Goal: Information Seeking & Learning: Compare options

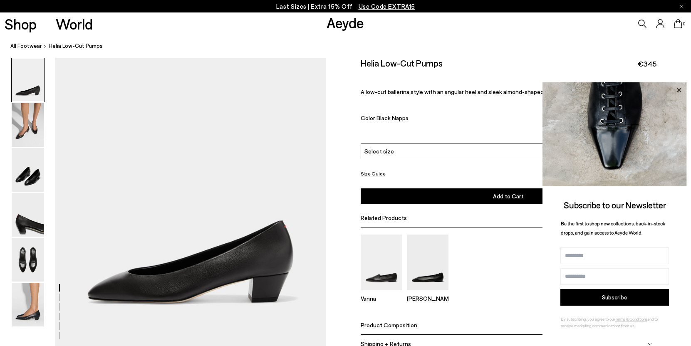
click at [681, 90] on icon at bounding box center [678, 90] width 11 height 11
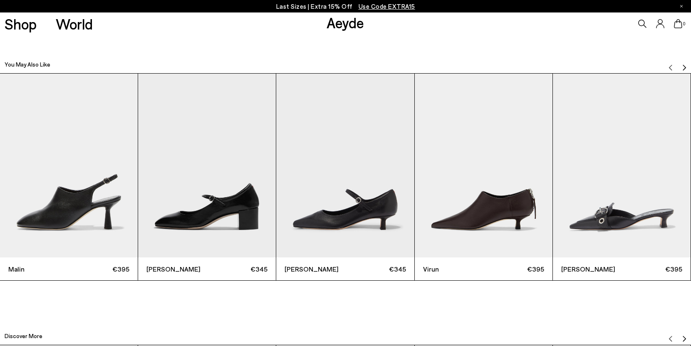
scroll to position [2192, 0]
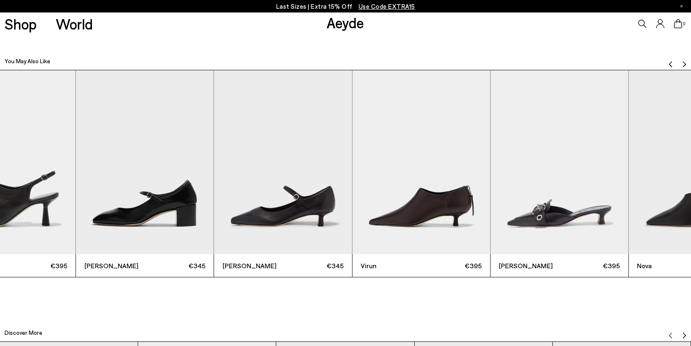
click at [490, 217] on img "5 / 11" at bounding box center [559, 162] width 138 height 184
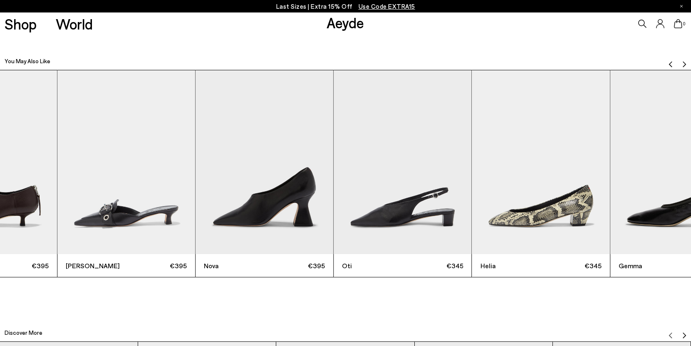
click at [340, 210] on img "7 / 11" at bounding box center [403, 162] width 138 height 184
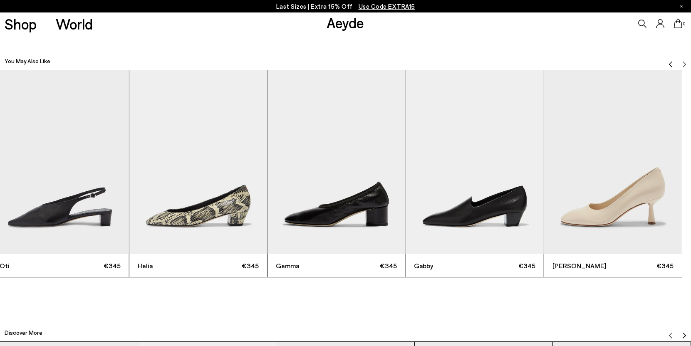
click at [212, 208] on img "8 / 11" at bounding box center [198, 162] width 138 height 184
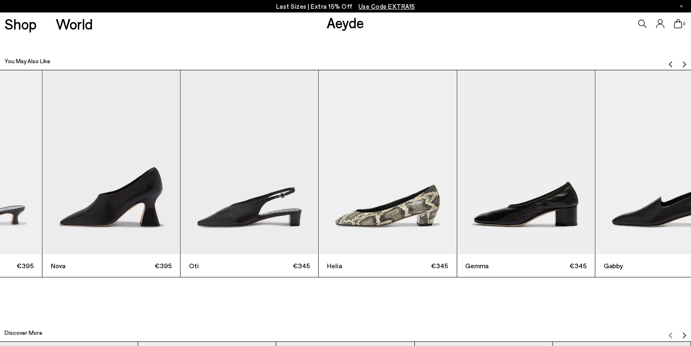
click at [318, 194] on img "7 / 11" at bounding box center [249, 162] width 138 height 184
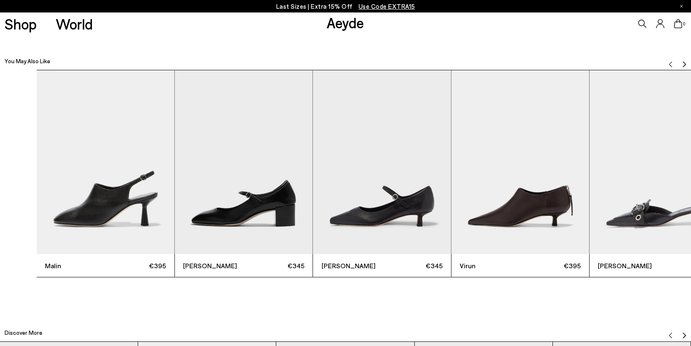
click at [663, 191] on div "Malin €395 Aline €345 Polina €345 Virun €395 Danielle €395 Nova €395 Oti €345" at bounding box center [382, 174] width 691 height 208
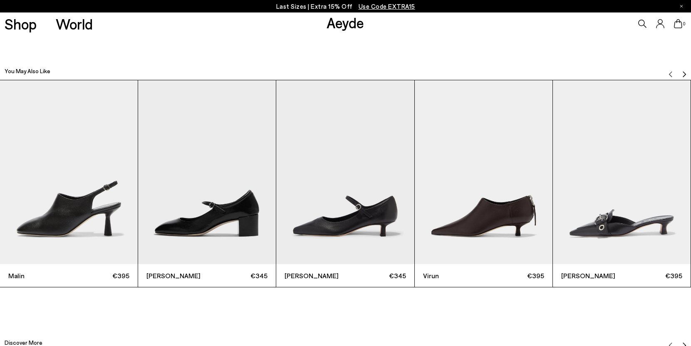
scroll to position [2183, 0]
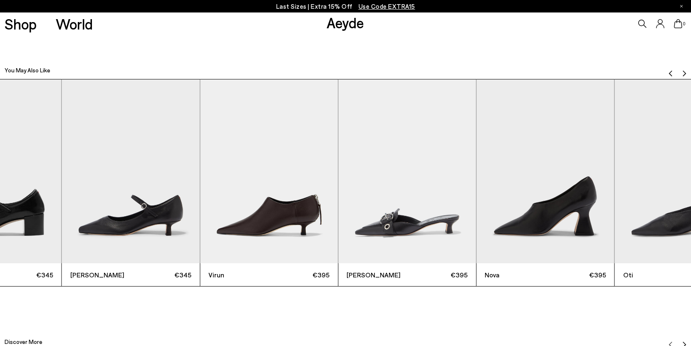
click at [295, 213] on img "4 / 11" at bounding box center [269, 171] width 138 height 184
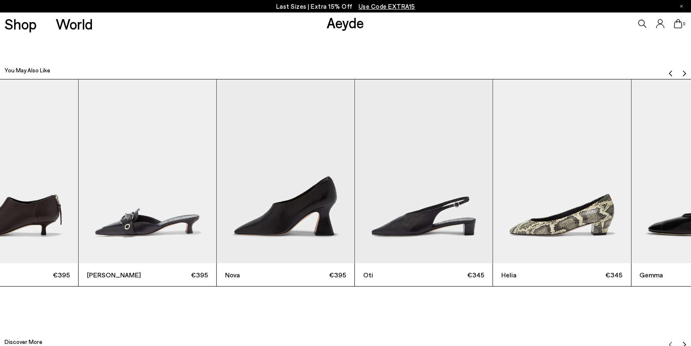
click at [355, 203] on img "7 / 11" at bounding box center [424, 171] width 138 height 184
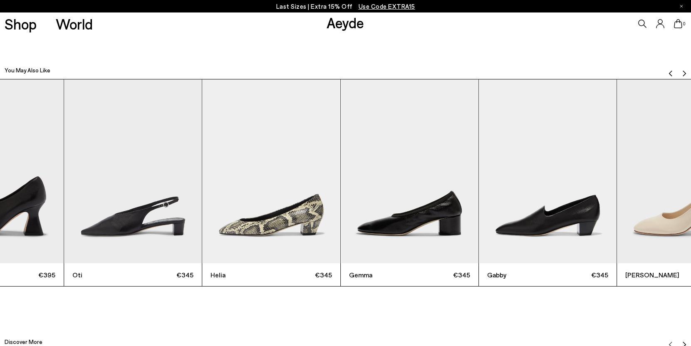
click at [304, 226] on img "8 / 11" at bounding box center [271, 171] width 138 height 184
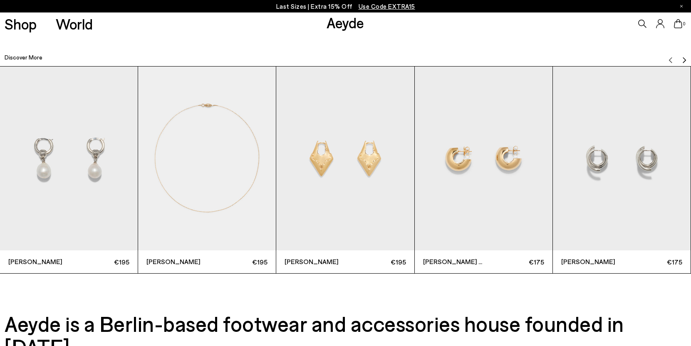
scroll to position [2469, 0]
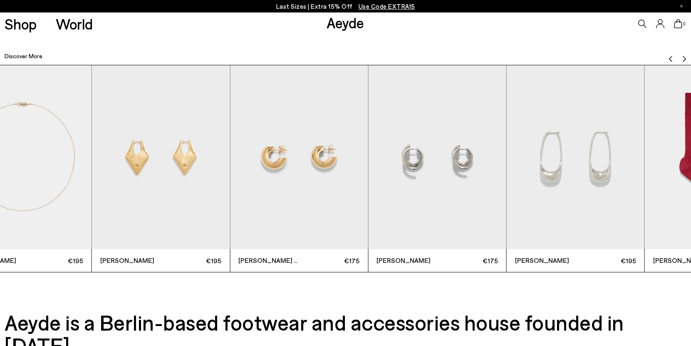
click at [339, 183] on img "4 / 12" at bounding box center [299, 157] width 138 height 184
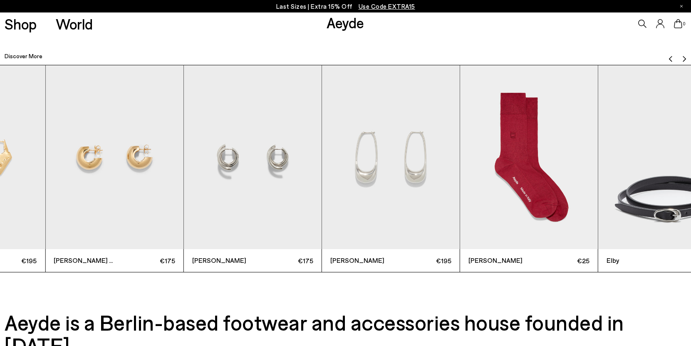
click at [322, 166] on img "6 / 12" at bounding box center [391, 157] width 138 height 184
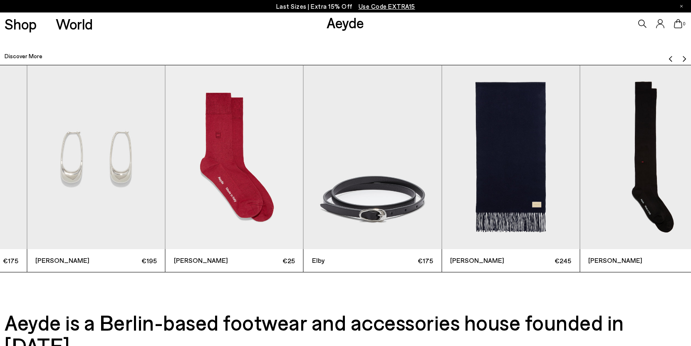
click at [289, 155] on img "7 / 12" at bounding box center [235, 157] width 138 height 184
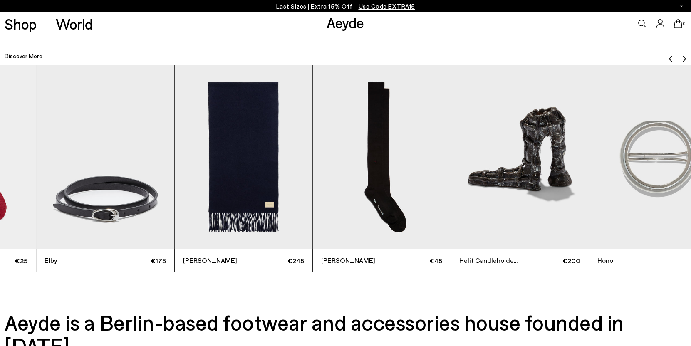
click at [259, 161] on img "9 / 12" at bounding box center [244, 157] width 138 height 184
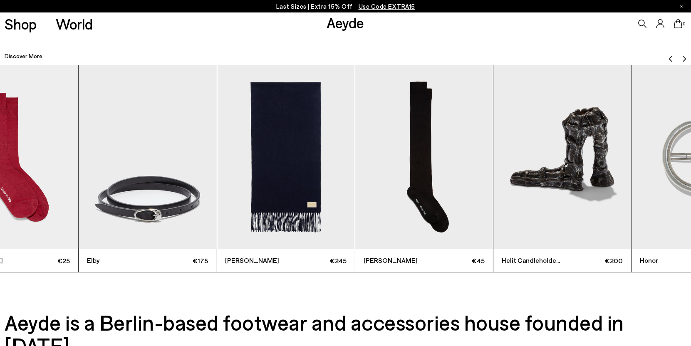
click at [354, 164] on img "9 / 12" at bounding box center [286, 157] width 138 height 184
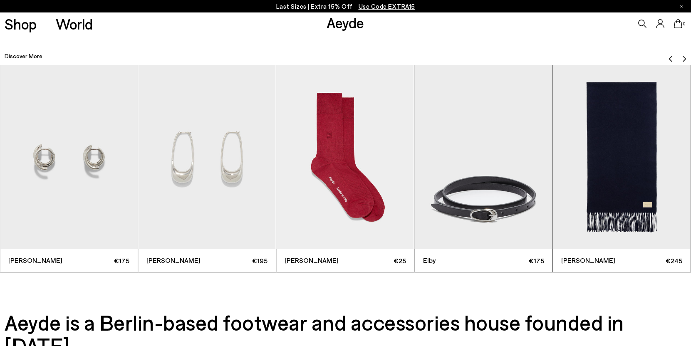
click at [414, 158] on img "7 / 12" at bounding box center [345, 157] width 138 height 184
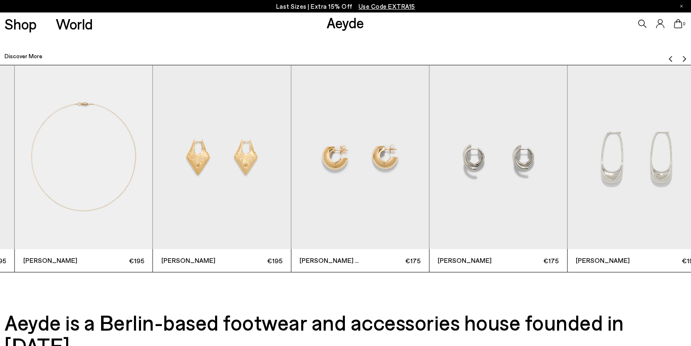
click at [546, 185] on div "Elvin €195 Stevie €195 Priscilla €195 Alma Medium €175 Dillon €175 Eleanora €19…" at bounding box center [221, 169] width 691 height 208
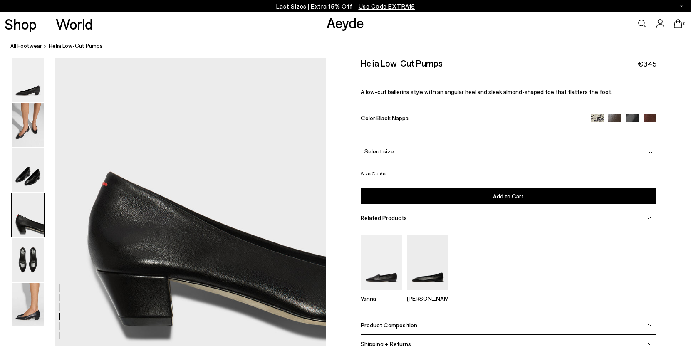
scroll to position [1060, 0]
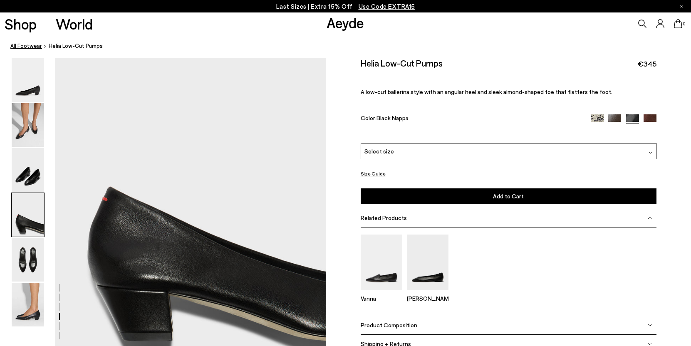
click at [33, 45] on link "All Footwear" at bounding box center [26, 46] width 32 height 9
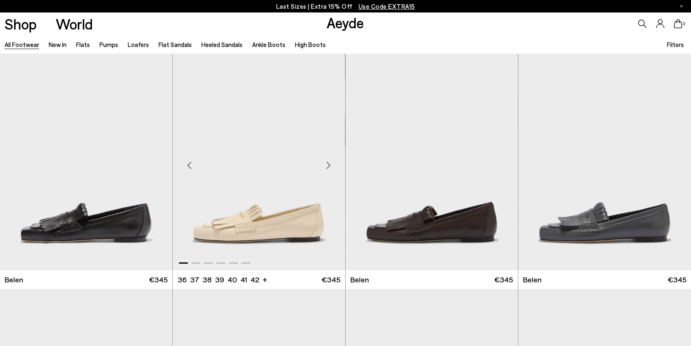
click at [266, 205] on img "1 / 6" at bounding box center [259, 162] width 172 height 217
click at [277, 224] on img "1 / 6" at bounding box center [259, 162] width 172 height 217
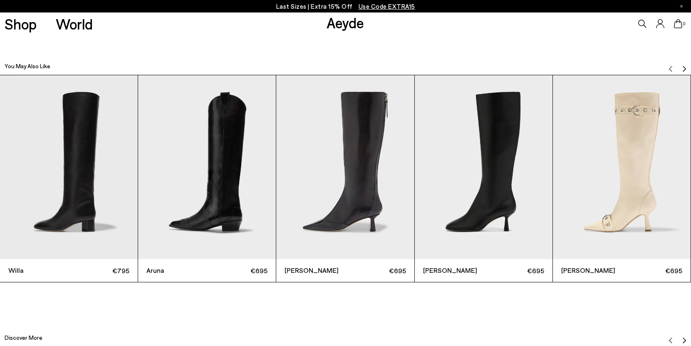
scroll to position [2281, 0]
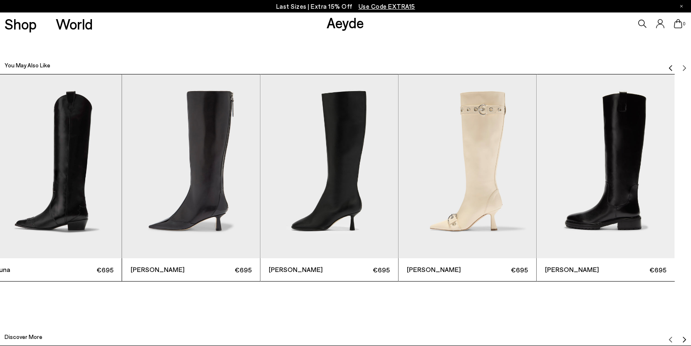
click at [420, 226] on img "5 / 6" at bounding box center [467, 166] width 138 height 184
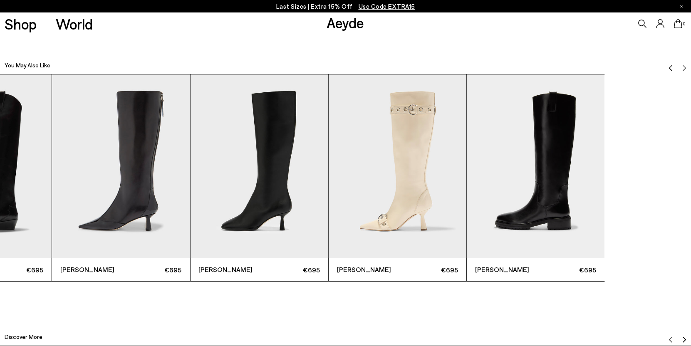
click at [315, 208] on div "Willa €795 Aruna €695 Alexis €695 Catherine €695 Vivian €695 Henry €695" at bounding box center [121, 178] width 691 height 208
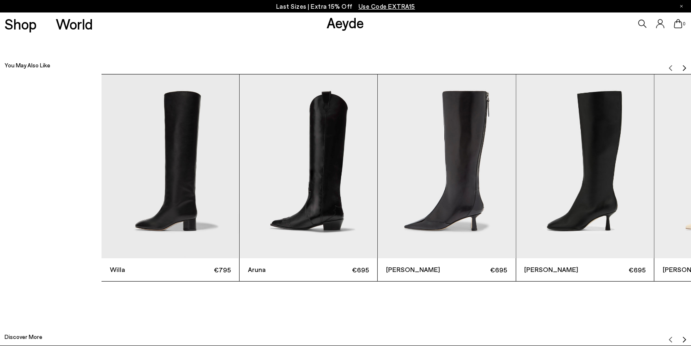
click at [657, 215] on div "Willa €795 Aruna €695 Alexis €695 Catherine €695 Vivian €695 Henry €695" at bounding box center [446, 178] width 691 height 208
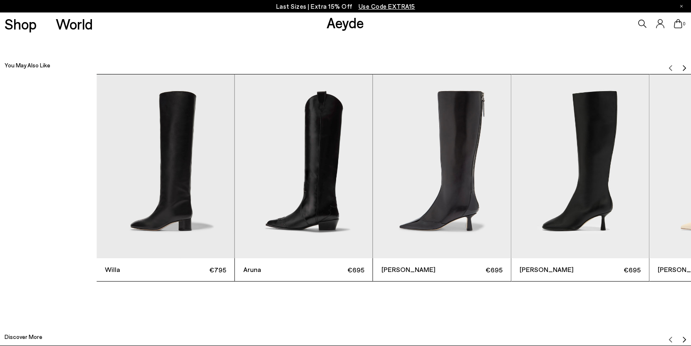
click at [603, 182] on div "Willa €795 Aruna €695 Alexis €695 Catherine €695 Vivian €695 Henry €695" at bounding box center [441, 178] width 691 height 208
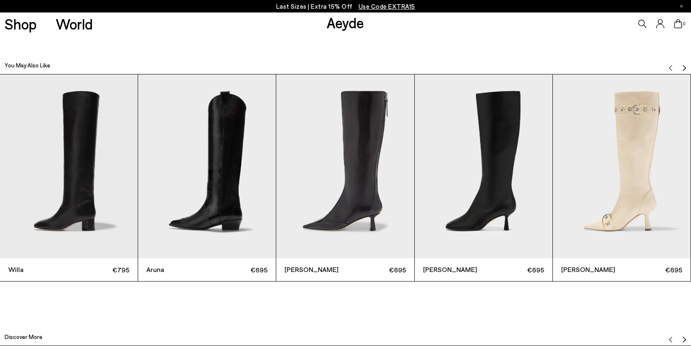
click at [685, 65] on img "Next slide" at bounding box center [684, 68] width 7 height 7
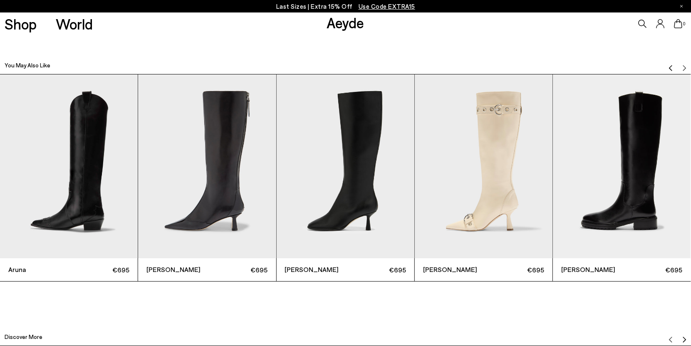
click at [670, 66] on img "Previous slide" at bounding box center [670, 68] width 7 height 7
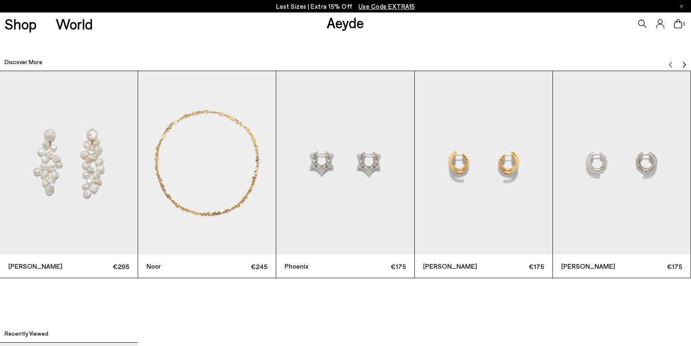
scroll to position [2557, 0]
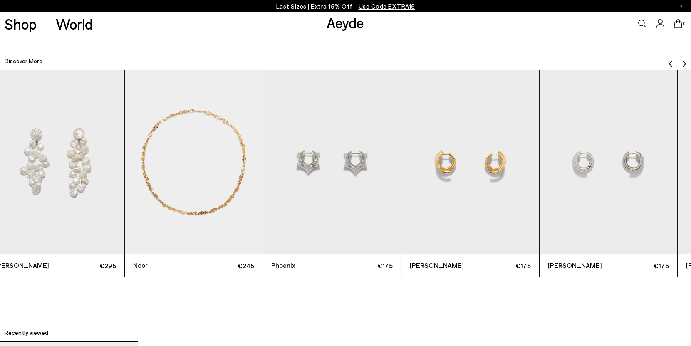
click at [401, 166] on img "4 / 12" at bounding box center [470, 162] width 138 height 184
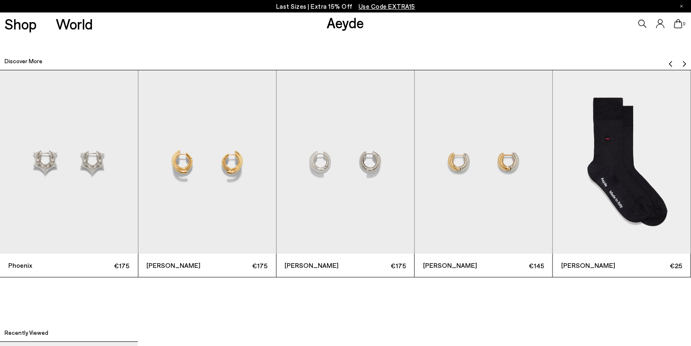
click at [415, 163] on img "6 / 12" at bounding box center [484, 162] width 138 height 184
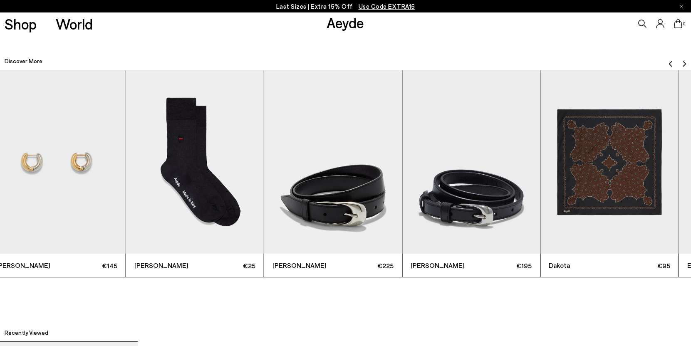
click at [126, 183] on img "7 / 12" at bounding box center [195, 162] width 138 height 184
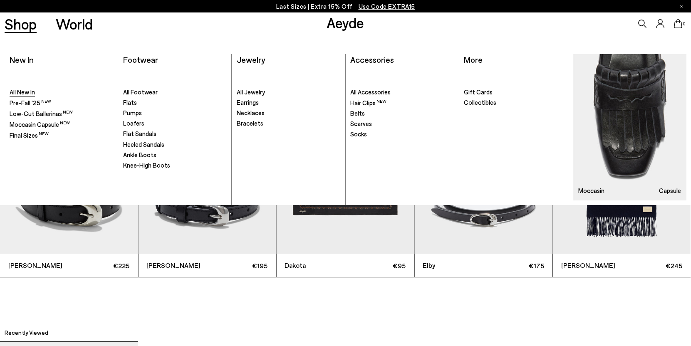
click at [25, 89] on span "All New In" at bounding box center [22, 91] width 25 height 7
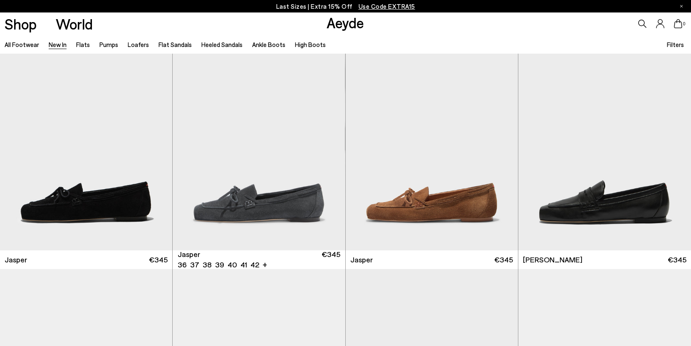
scroll to position [273, 0]
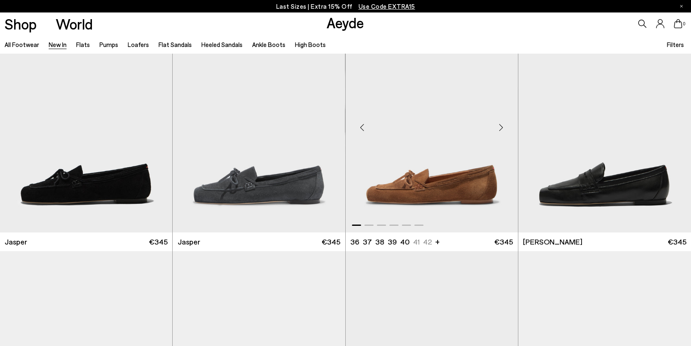
click at [418, 166] on img "1 / 6" at bounding box center [432, 124] width 172 height 217
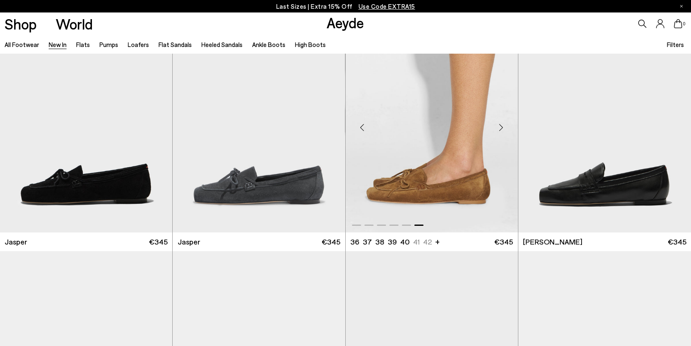
click at [424, 190] on div at bounding box center [432, 124] width 172 height 217
click at [424, 190] on img "6 / 6" at bounding box center [432, 124] width 172 height 217
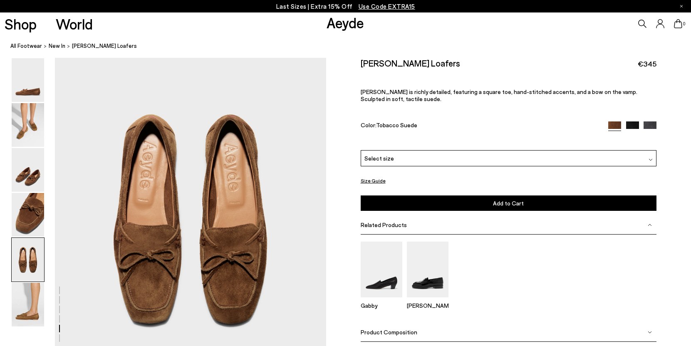
scroll to position [1416, 0]
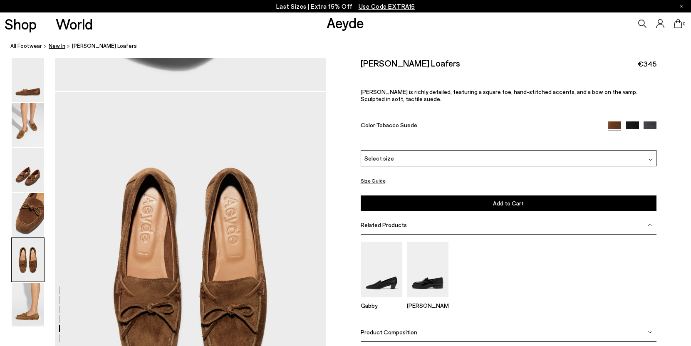
click at [56, 46] on span "New In" at bounding box center [57, 45] width 17 height 7
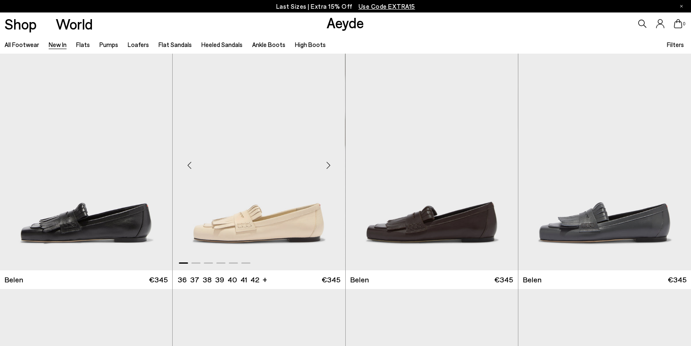
click at [239, 207] on img "1 / 6" at bounding box center [259, 162] width 172 height 217
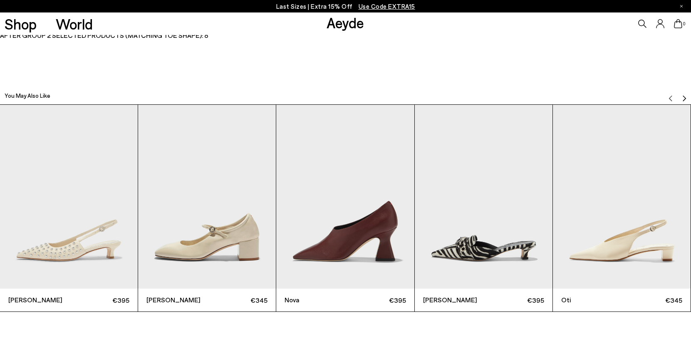
scroll to position [2242, 0]
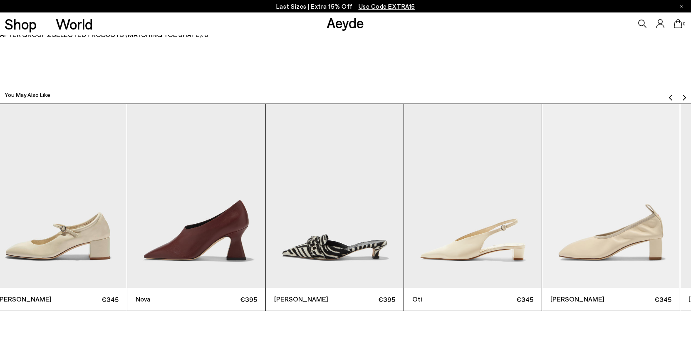
click at [288, 229] on img "4 / 8" at bounding box center [335, 196] width 138 height 184
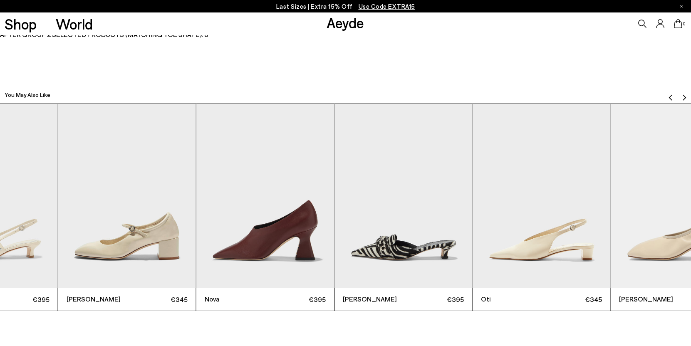
click at [518, 212] on img "5 / 8" at bounding box center [541, 196] width 138 height 184
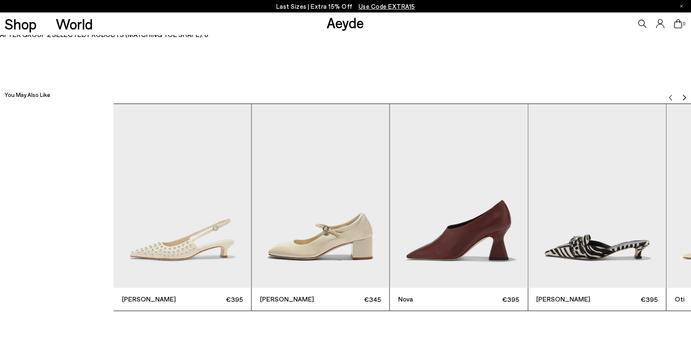
click at [655, 212] on div "Catrina Studded €395 Aline €345 Nova €395 Danielle €395 Oti €345 Narissa €345 F…" at bounding box center [459, 208] width 691 height 208
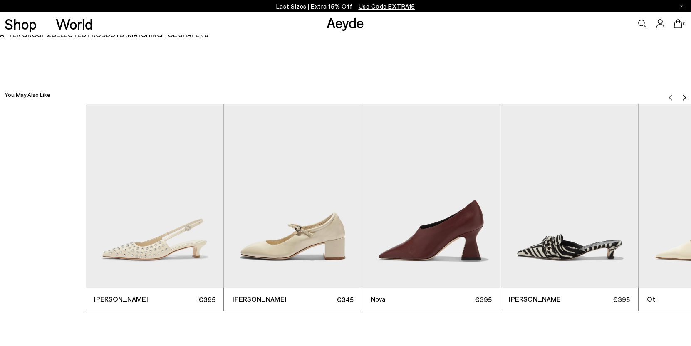
click at [458, 200] on div "Catrina Studded €395 Aline €345 Nova €395 Danielle €395 Oti €345 Narissa €345 F…" at bounding box center [431, 208] width 691 height 208
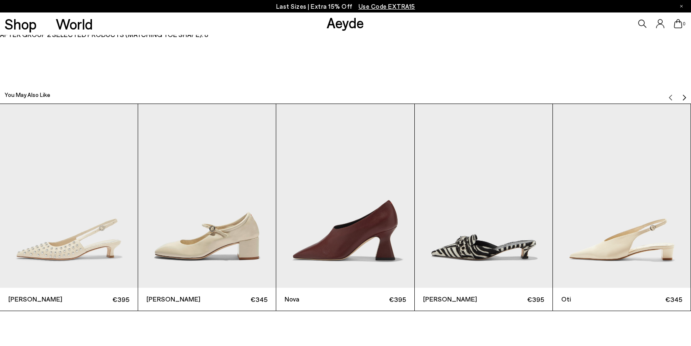
click at [684, 94] on img "Next slide" at bounding box center [684, 97] width 7 height 7
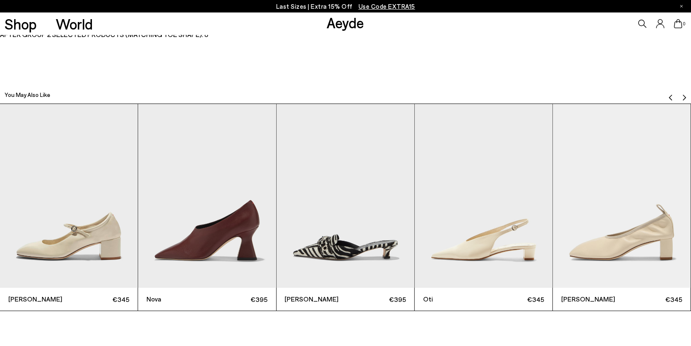
click at [684, 94] on img "Next slide" at bounding box center [684, 97] width 7 height 7
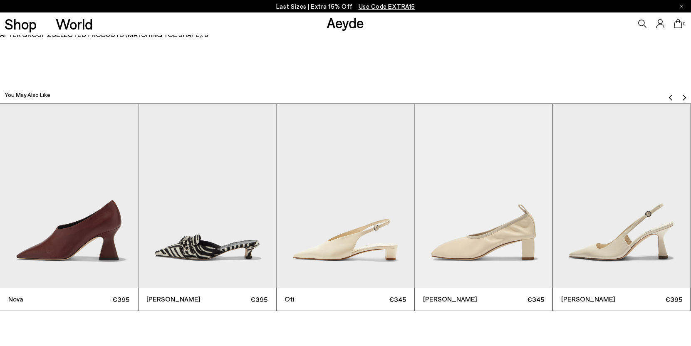
click at [684, 94] on img "Next slide" at bounding box center [684, 97] width 7 height 7
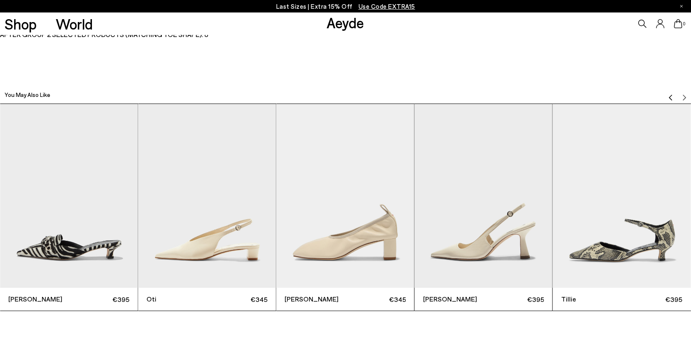
click at [670, 95] on img "Previous slide" at bounding box center [670, 97] width 7 height 7
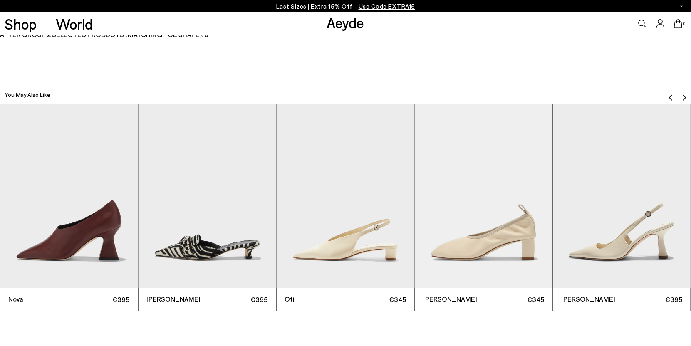
click at [670, 95] on img "Previous slide" at bounding box center [670, 97] width 7 height 7
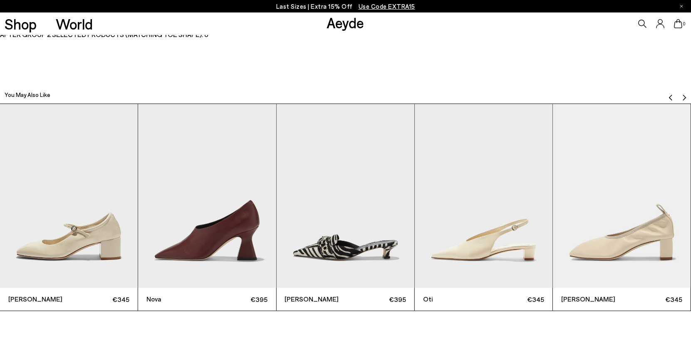
click at [670, 95] on img "Previous slide" at bounding box center [670, 97] width 7 height 7
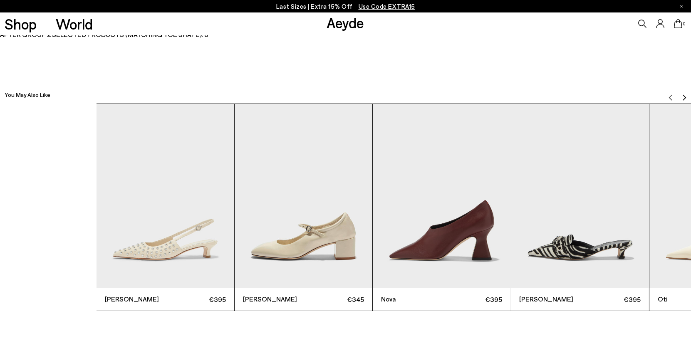
drag, startPoint x: 173, startPoint y: 245, endPoint x: 436, endPoint y: 174, distance: 272.9
click at [436, 174] on div "Catrina Studded €395 Aline €345 Nova €395 Danielle €395 Oti €345 Narissa €345 F…" at bounding box center [441, 208] width 691 height 208
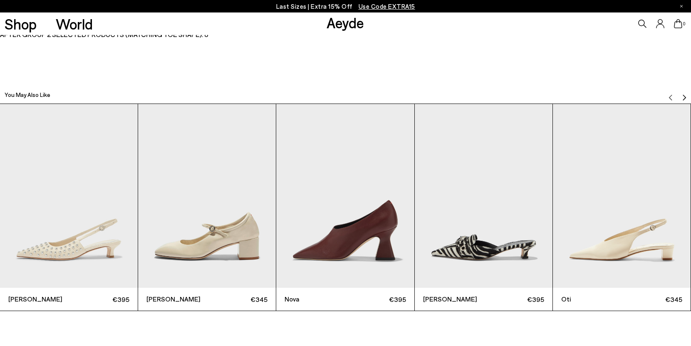
click at [684, 98] on img "Next slide" at bounding box center [684, 97] width 7 height 7
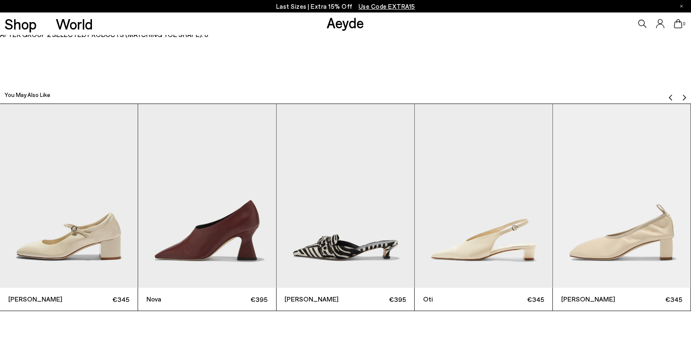
click at [684, 98] on img "Next slide" at bounding box center [684, 97] width 7 height 7
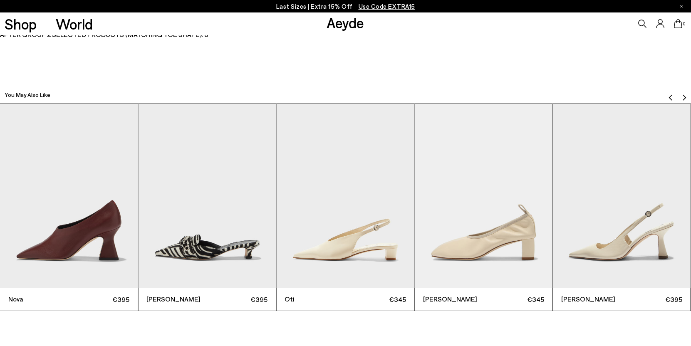
click at [684, 98] on img "Next slide" at bounding box center [684, 97] width 7 height 7
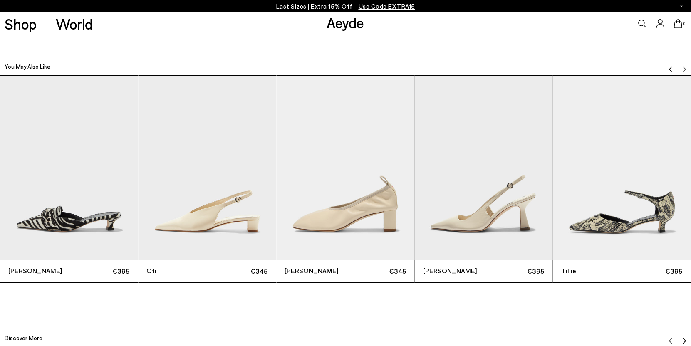
scroll to position [2271, 0]
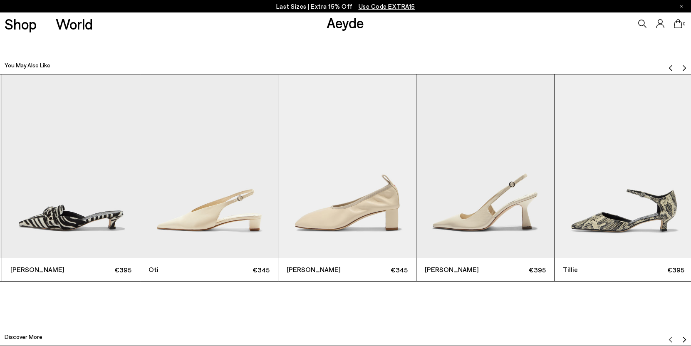
click at [278, 163] on img "5 / 8" at bounding box center [209, 166] width 138 height 184
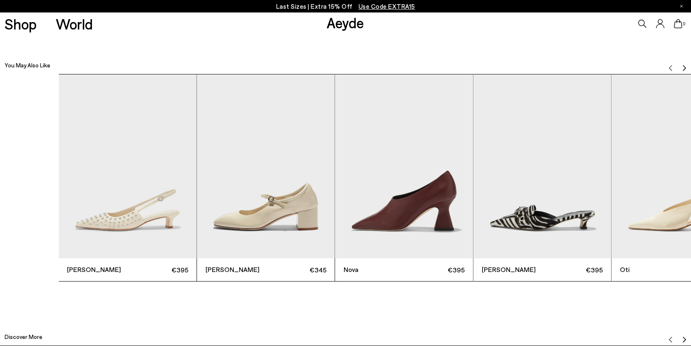
click at [437, 171] on img "3 / 8" at bounding box center [404, 166] width 138 height 184
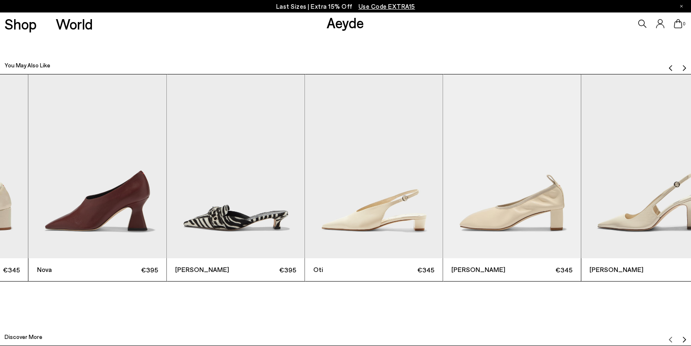
click at [251, 184] on img "4 / 8" at bounding box center [236, 166] width 138 height 184
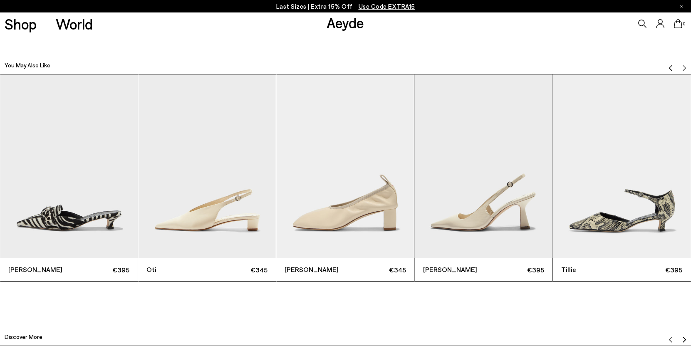
click at [276, 184] on img "5 / 8" at bounding box center [207, 166] width 138 height 184
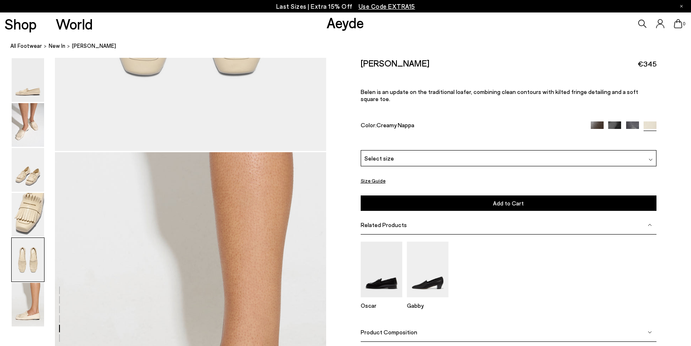
scroll to position [1704, 0]
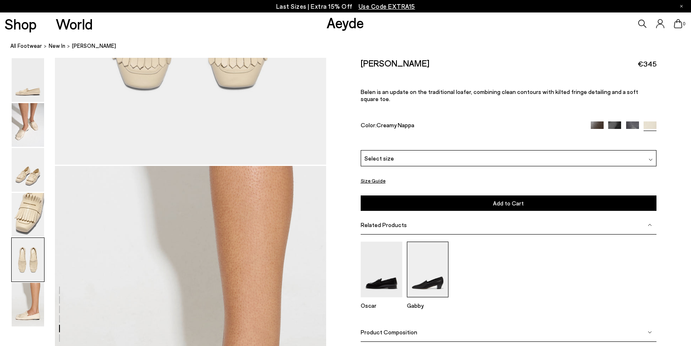
click at [415, 264] on img at bounding box center [428, 269] width 42 height 55
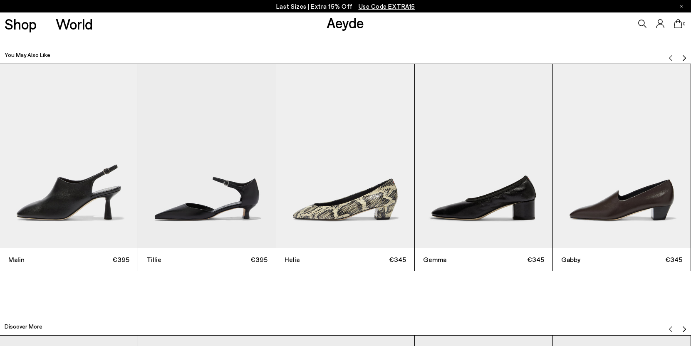
scroll to position [2199, 0]
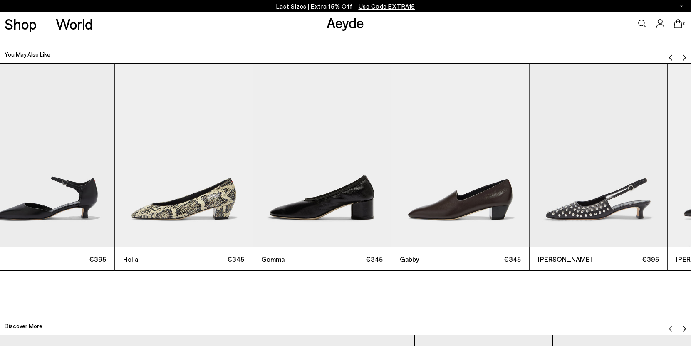
click at [405, 207] on img "5 / 9" at bounding box center [460, 156] width 138 height 184
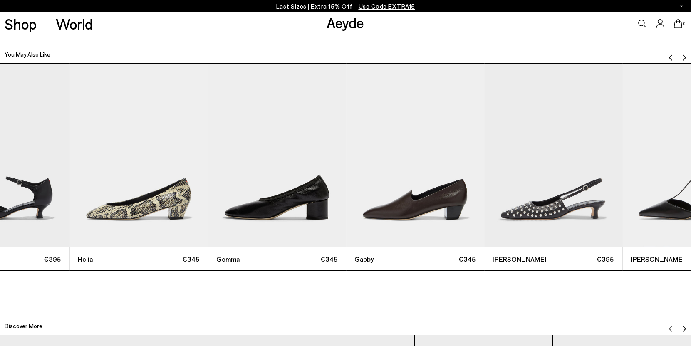
click at [346, 235] on img "5 / 9" at bounding box center [415, 156] width 138 height 184
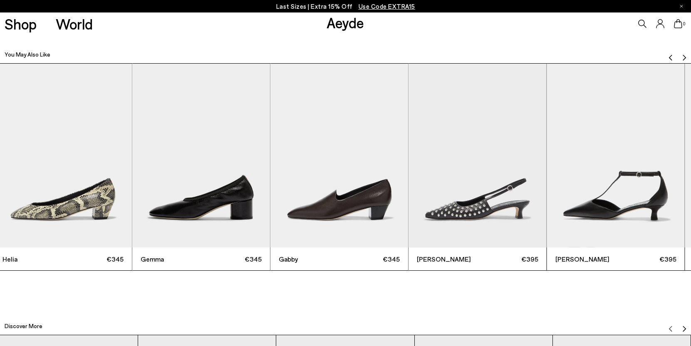
click at [504, 196] on img "6 / 9" at bounding box center [477, 156] width 138 height 184
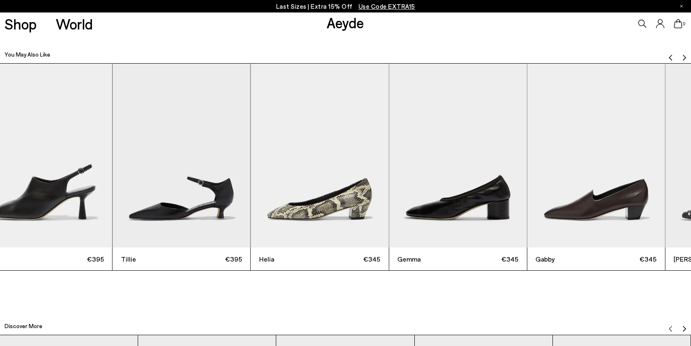
click at [430, 195] on img "4 / 9" at bounding box center [458, 156] width 138 height 184
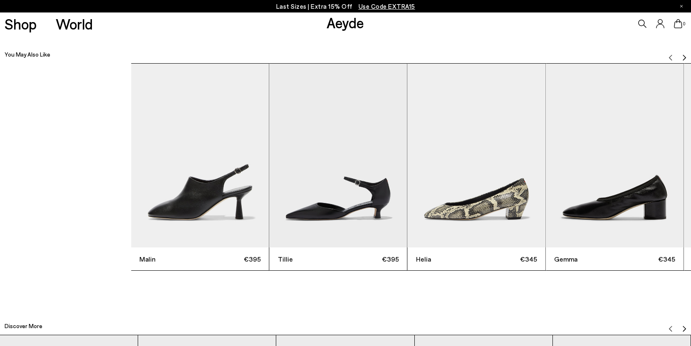
click at [562, 185] on div "Malin €395 Tillie €395 Helia €345 Gemma €345 Gabby €345 Catrina Studded €395 Li…" at bounding box center [476, 167] width 691 height 208
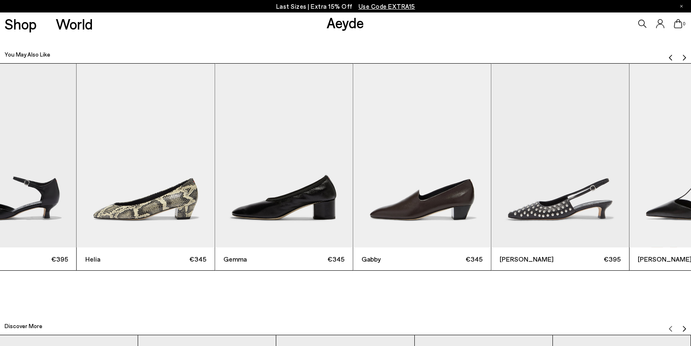
click at [405, 185] on img "5 / 9" at bounding box center [422, 156] width 138 height 184
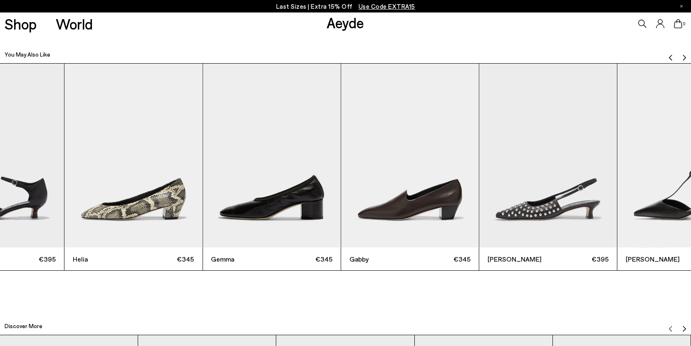
click at [341, 190] on img "5 / 9" at bounding box center [410, 156] width 138 height 184
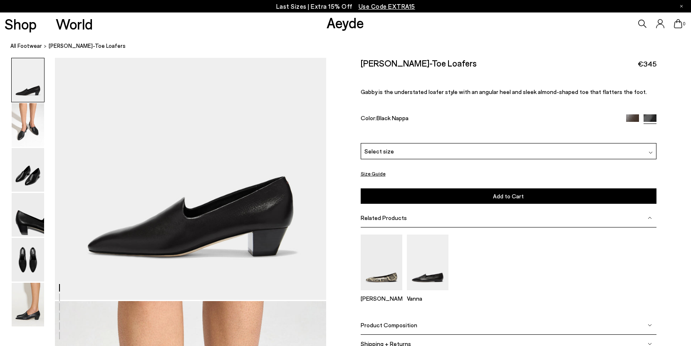
scroll to position [0, 0]
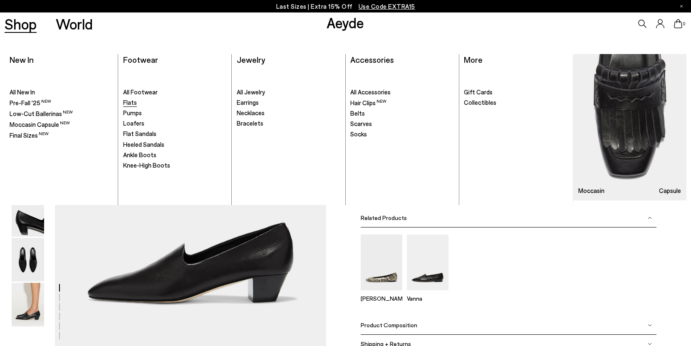
click at [130, 104] on span "Flats" at bounding box center [130, 102] width 14 height 7
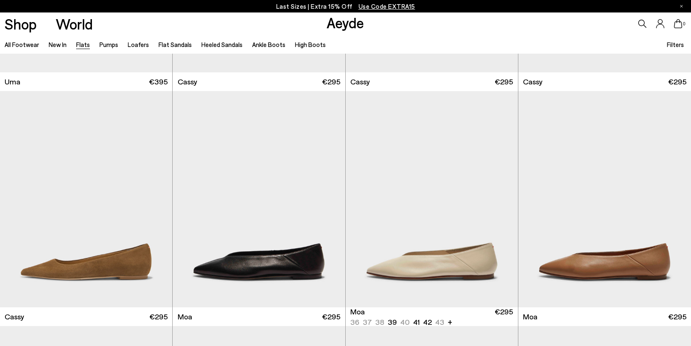
scroll to position [1204, 0]
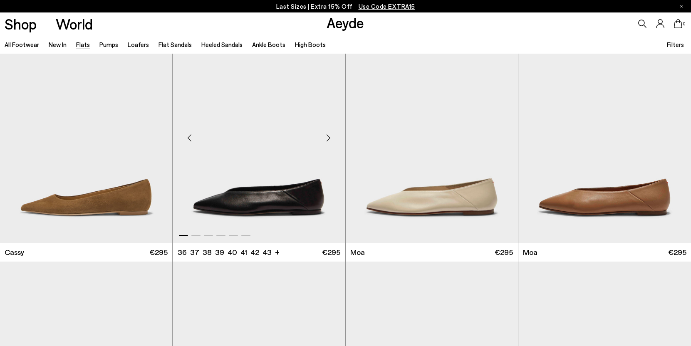
click at [254, 179] on img "1 / 6" at bounding box center [259, 135] width 172 height 217
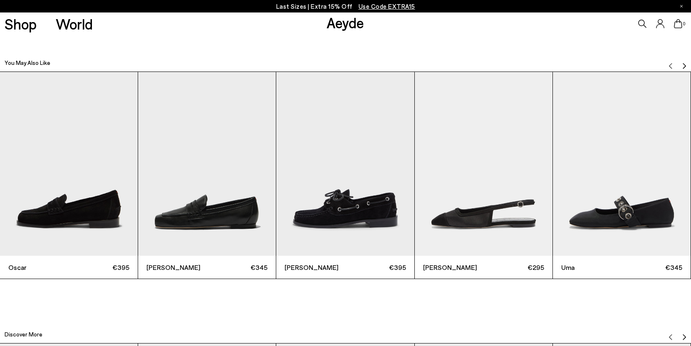
scroll to position [2192, 0]
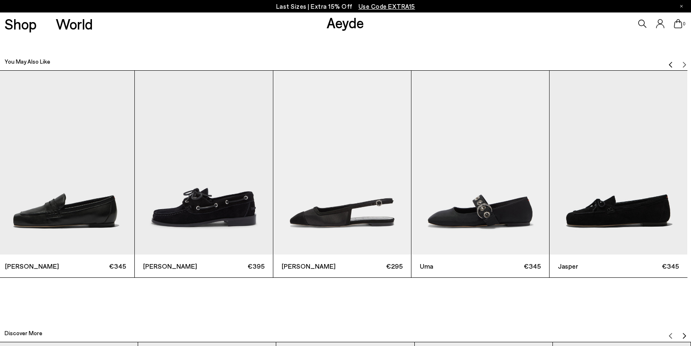
click at [372, 189] on div "Oscar €395 [PERSON_NAME] €345 [PERSON_NAME] €395 [PERSON_NAME] €295 Uma €345 Ja…" at bounding box center [204, 174] width 691 height 208
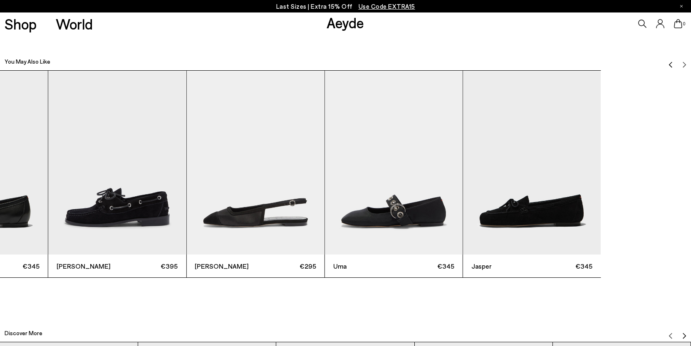
click at [215, 194] on div "Oscar €395 [PERSON_NAME] €345 [PERSON_NAME] €395 [PERSON_NAME] €295 Uma €345 Ja…" at bounding box center [117, 174] width 691 height 208
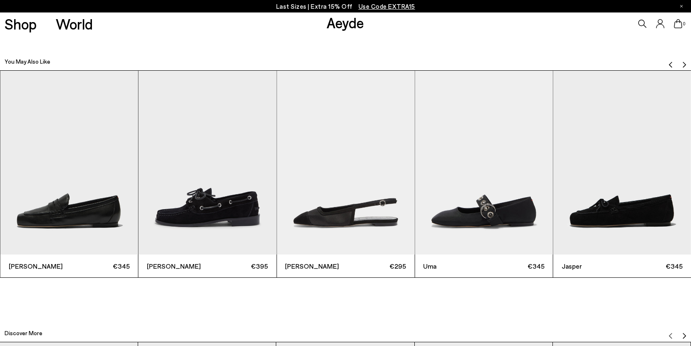
click at [529, 206] on div "Oscar €395 [PERSON_NAME] €345 [PERSON_NAME] €395 [PERSON_NAME] €295 Uma €345 Ja…" at bounding box center [207, 174] width 691 height 208
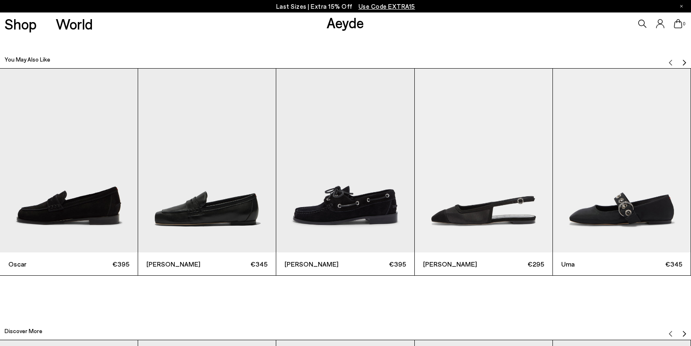
scroll to position [2194, 0]
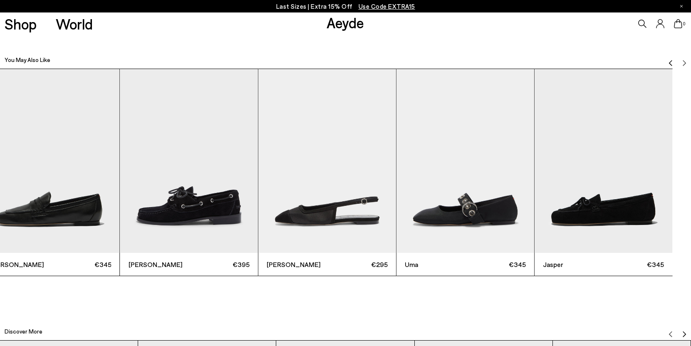
click at [258, 168] on img "4 / 6" at bounding box center [327, 161] width 138 height 184
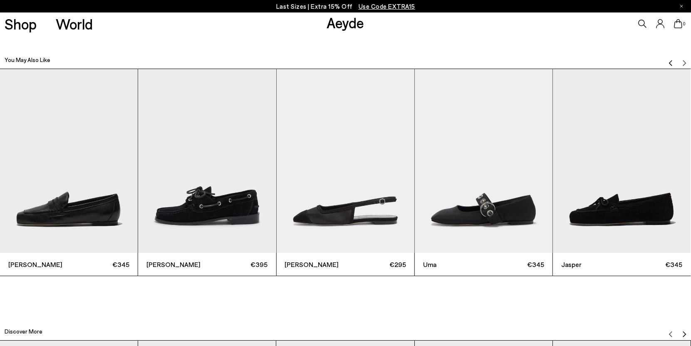
click at [668, 61] on img "Previous slide" at bounding box center [670, 62] width 7 height 7
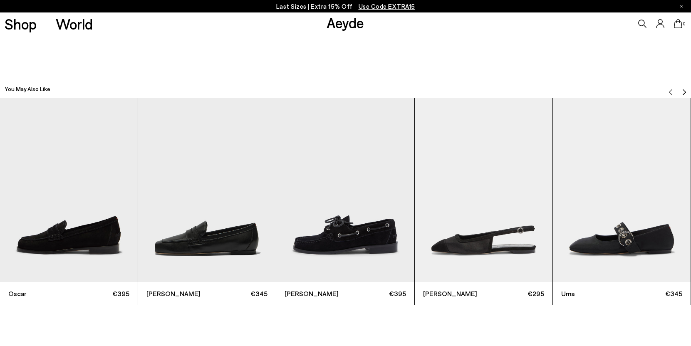
scroll to position [2168, 0]
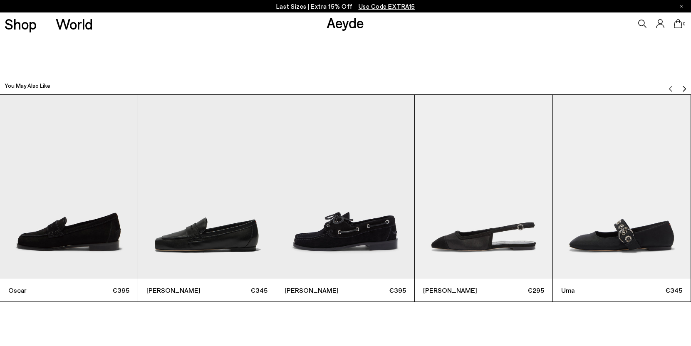
click at [682, 85] on img "Next slide" at bounding box center [684, 88] width 7 height 7
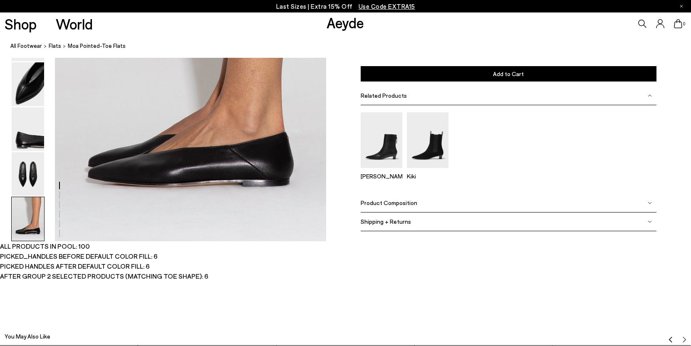
scroll to position [1915, 0]
